Goal: Task Accomplishment & Management: Manage account settings

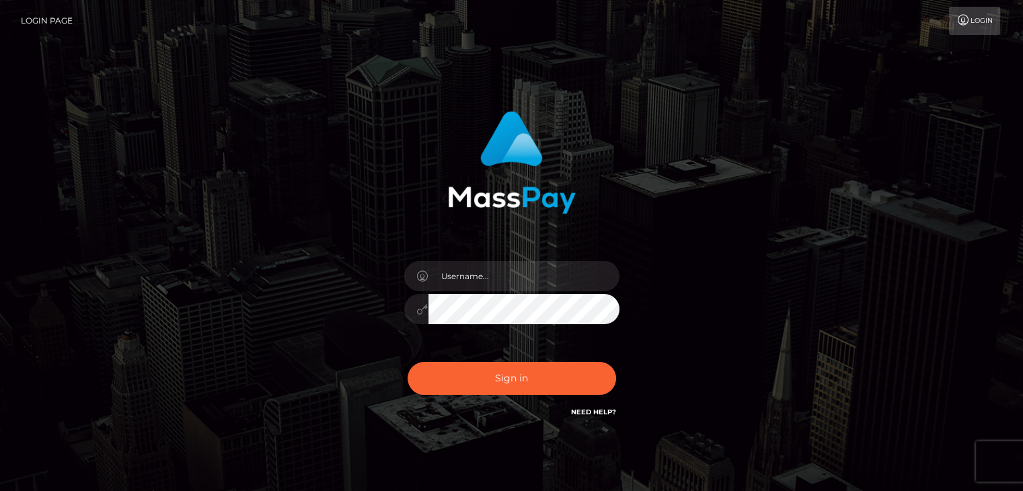
click at [970, 29] on link "Login" at bounding box center [974, 21] width 51 height 28
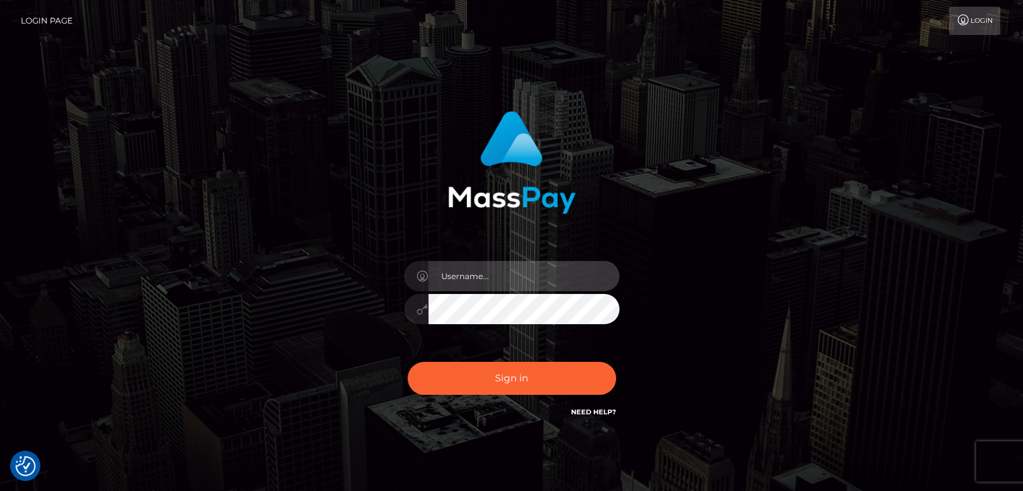
click at [509, 270] on input "text" at bounding box center [524, 276] width 191 height 30
type input "vijaya11shree@gmail.com"
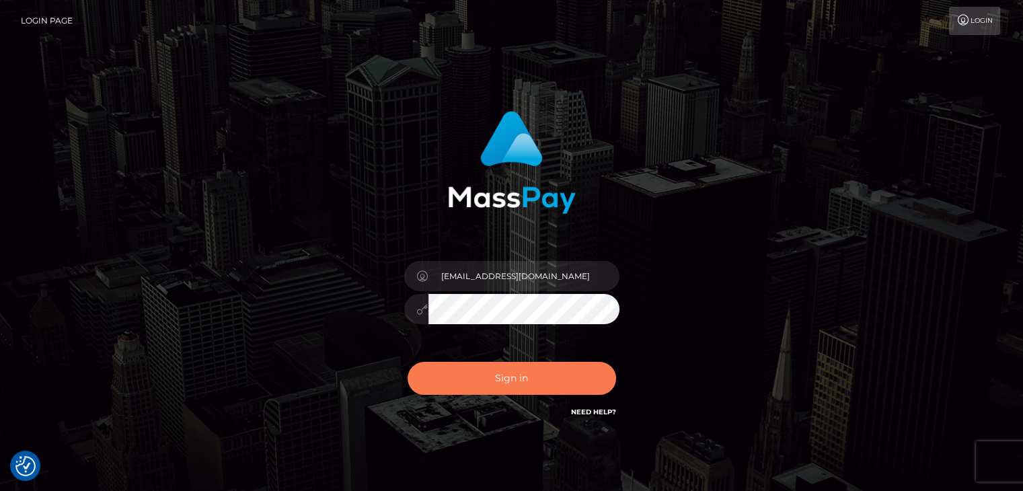
click at [514, 381] on button "Sign in" at bounding box center [512, 378] width 209 height 33
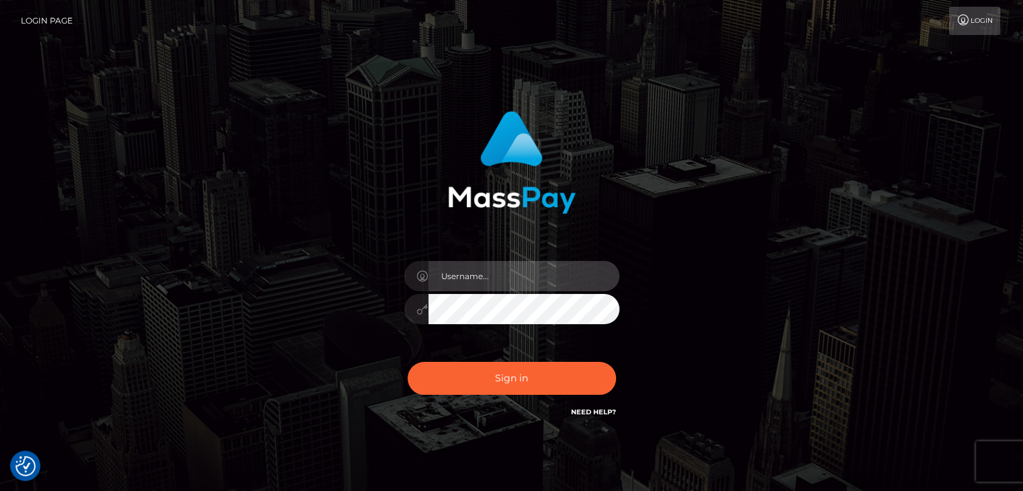
click at [521, 271] on input "text" at bounding box center [524, 276] width 191 height 30
type input "vijaya11shree@gmail.com"
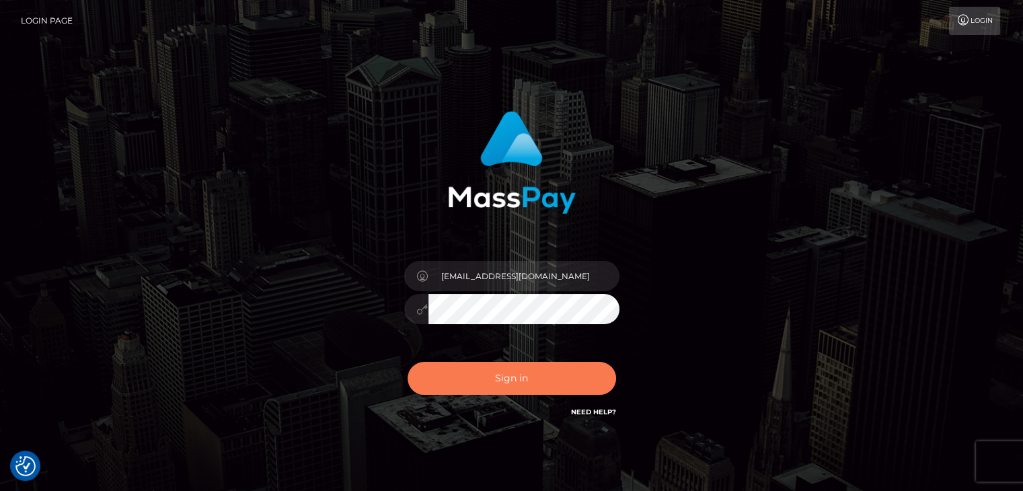
click at [498, 369] on button "Sign in" at bounding box center [512, 378] width 209 height 33
